Goal: Navigation & Orientation: Go to known website

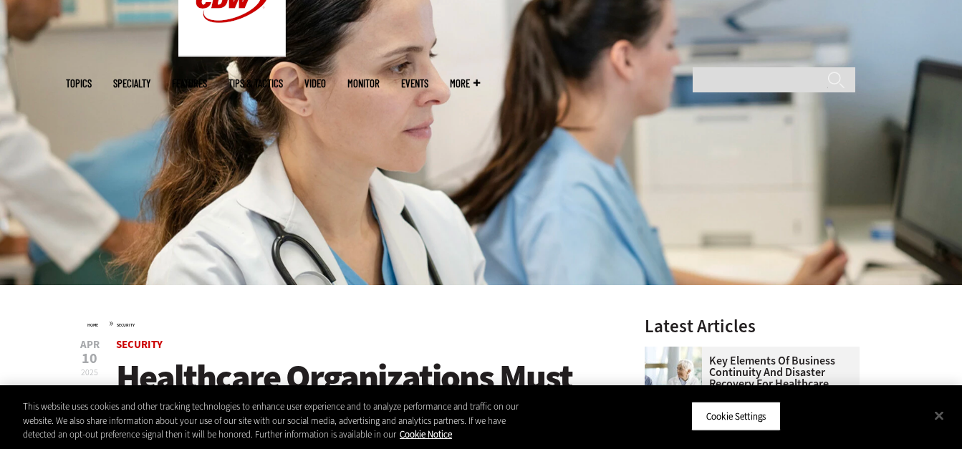
scroll to position [59, 0]
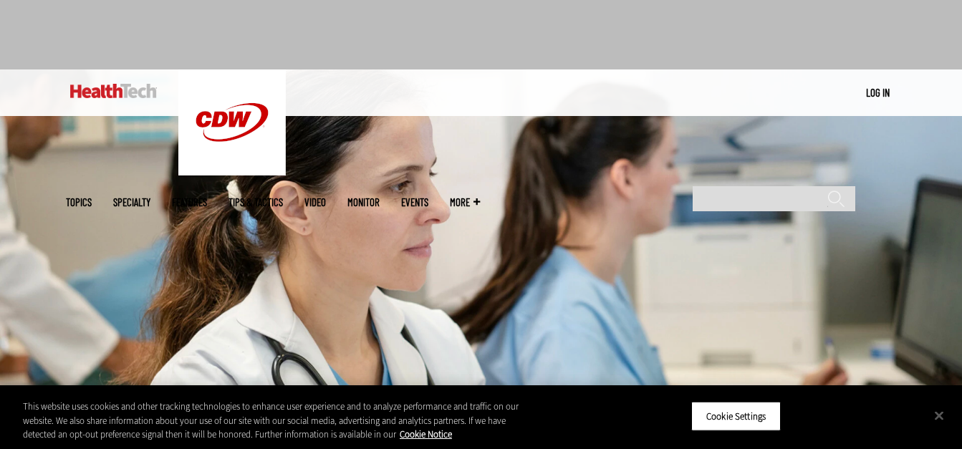
click at [119, 95] on img at bounding box center [113, 91] width 87 height 14
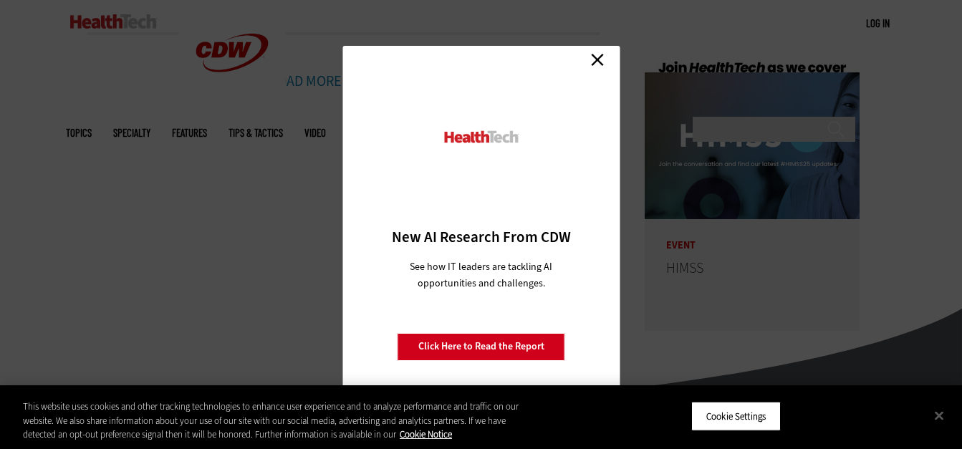
scroll to position [3417, 0]
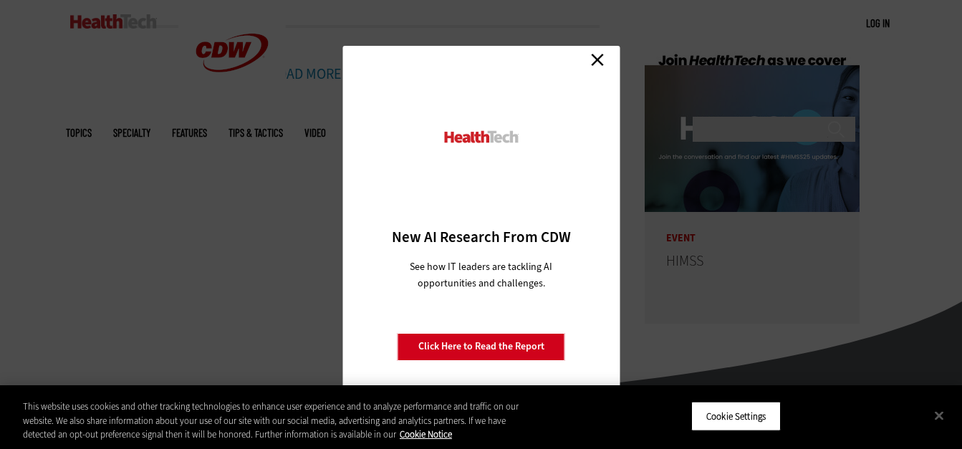
click at [601, 61] on link "Close" at bounding box center [597, 59] width 21 height 21
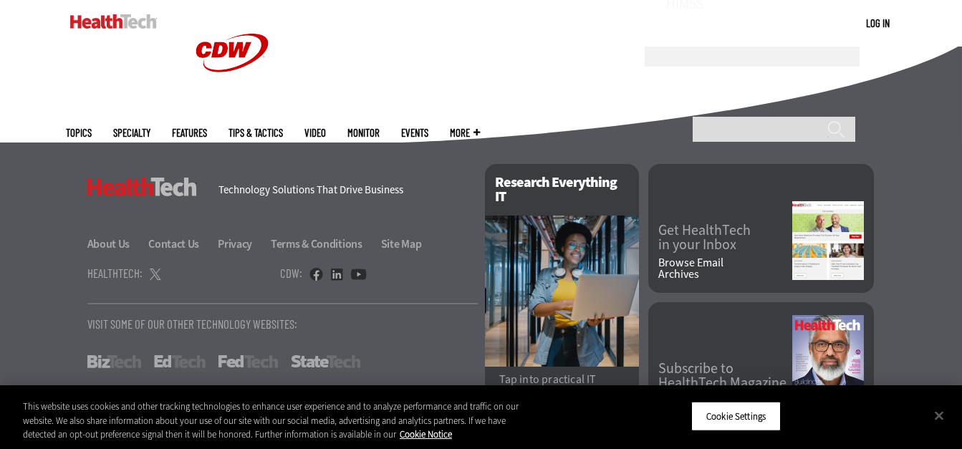
scroll to position [3703, 0]
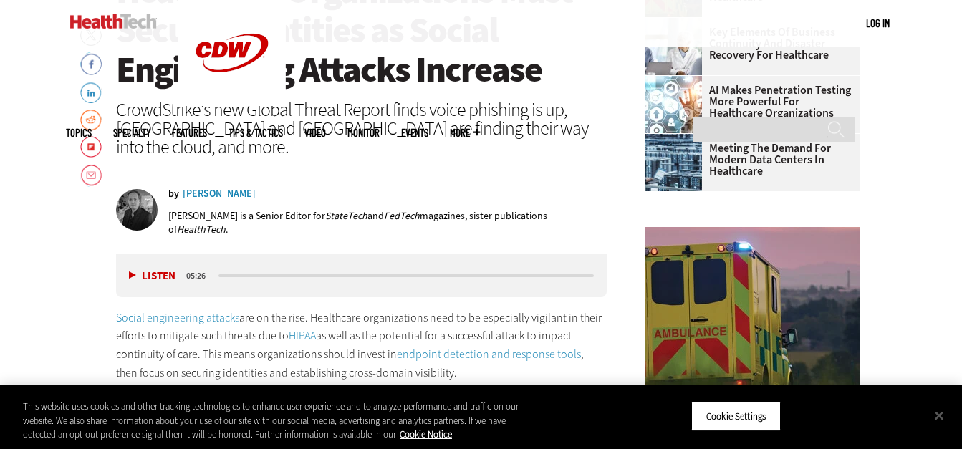
scroll to position [560, 0]
